Goal: Transaction & Acquisition: Purchase product/service

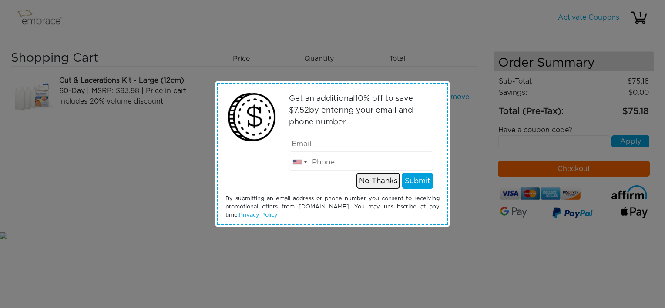
click at [381, 181] on button "No Thanks" at bounding box center [377, 181] width 43 height 17
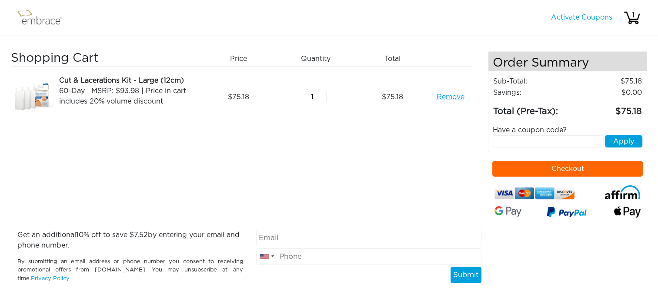
click at [501, 165] on button "Checkout" at bounding box center [567, 169] width 150 height 16
click at [442, 97] on link "Remove" at bounding box center [450, 97] width 28 height 10
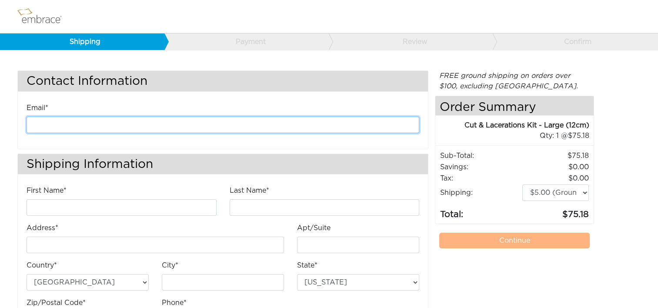
click at [153, 123] on input "email" at bounding box center [223, 125] width 393 height 17
type input "kanderson@diligenthealthsolutions.com"
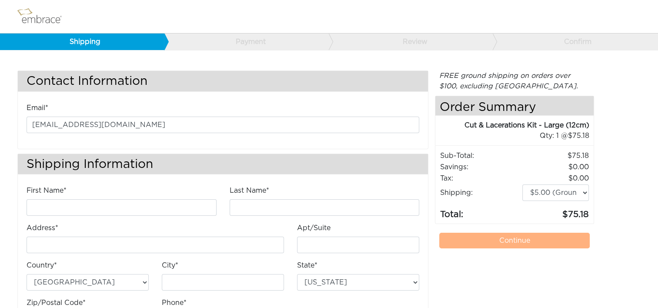
type input "Kathleen"
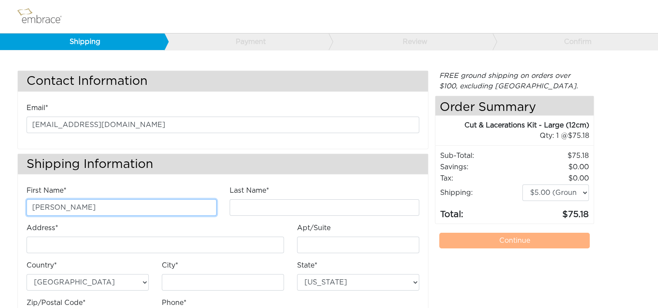
type input "Anderson"
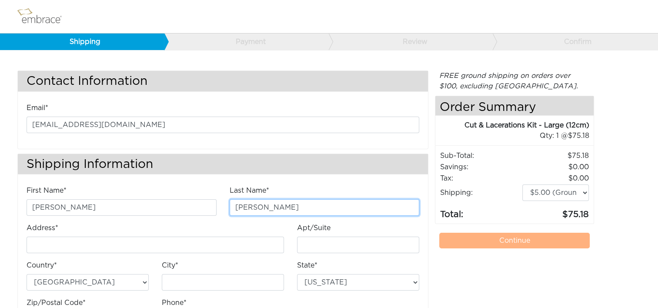
type input "[STREET_ADDRESS]"
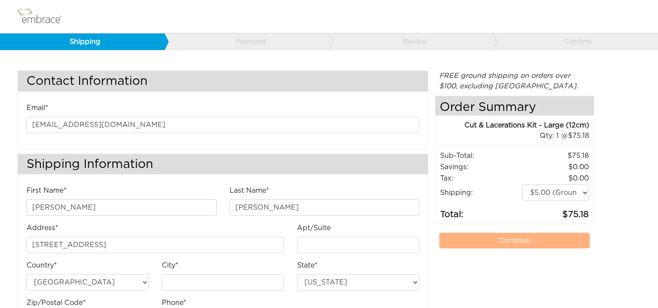
type input "E"
type input "Chantilly"
select select "VA"
type input "20151"
type input "7034490520"
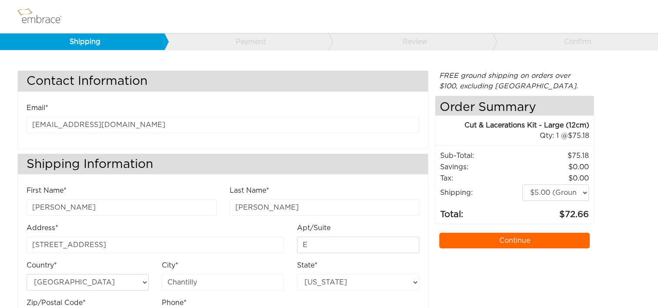
click at [453, 237] on link "Continue" at bounding box center [514, 241] width 150 height 16
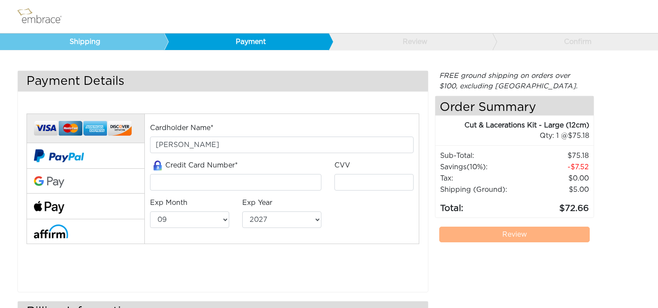
select select "9"
select select "2027"
